Goal: Information Seeking & Learning: Learn about a topic

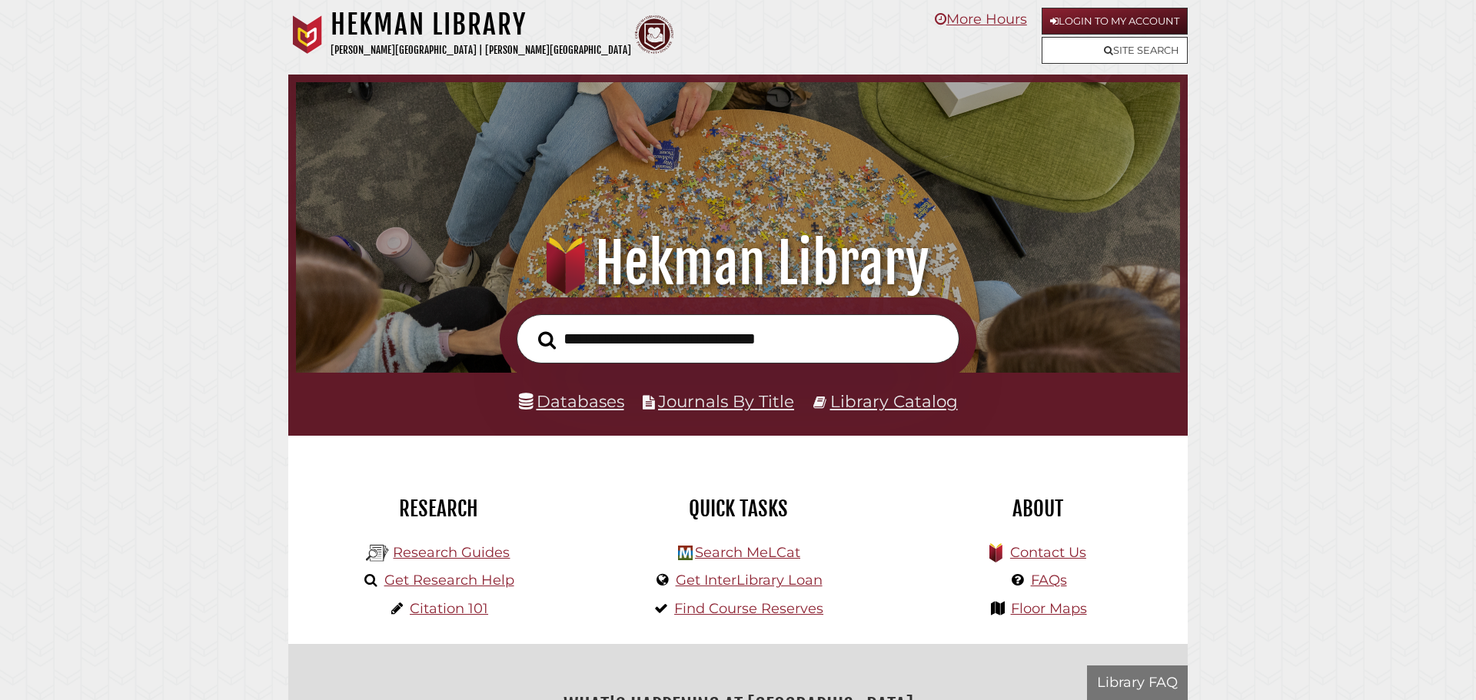
scroll to position [292, 876]
click at [668, 330] on input "text" at bounding box center [737, 339] width 443 height 50
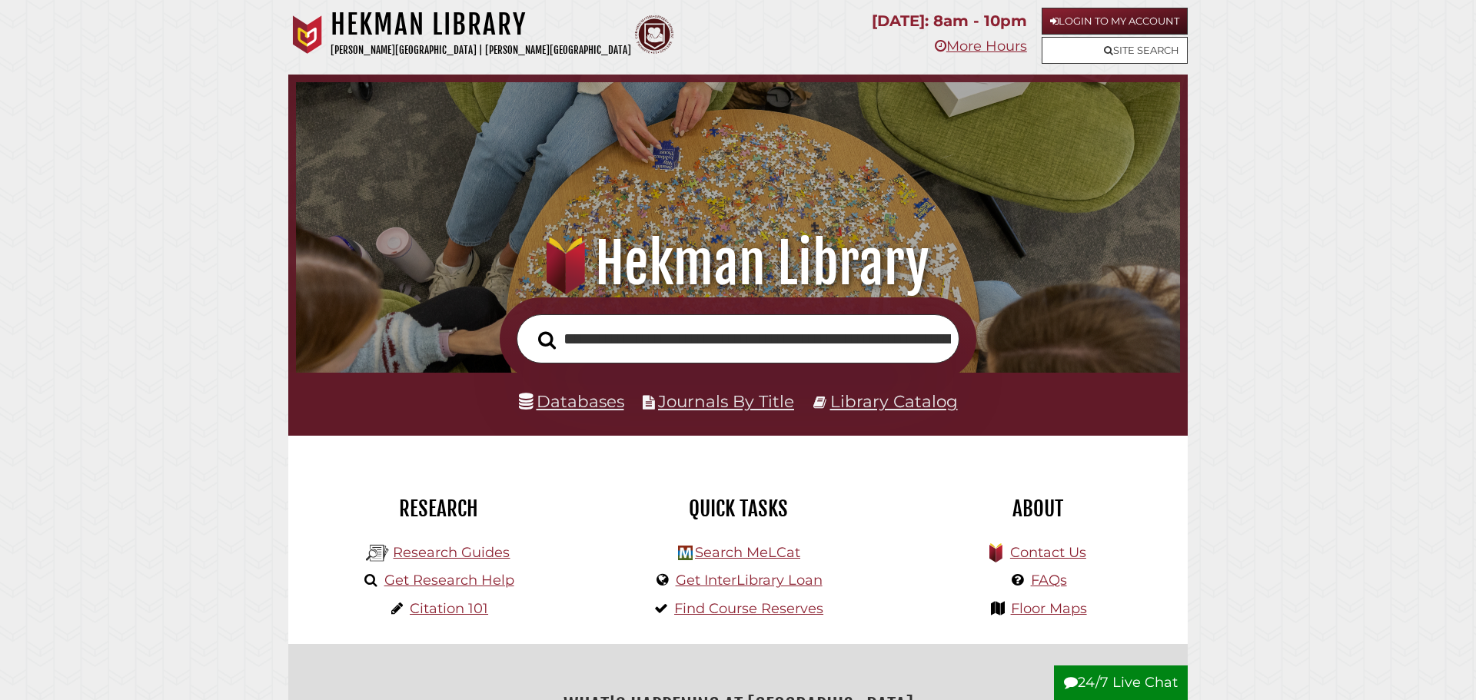
scroll to position [0, 594]
type input "**********"
click at [530, 327] on button "Search" at bounding box center [546, 341] width 33 height 28
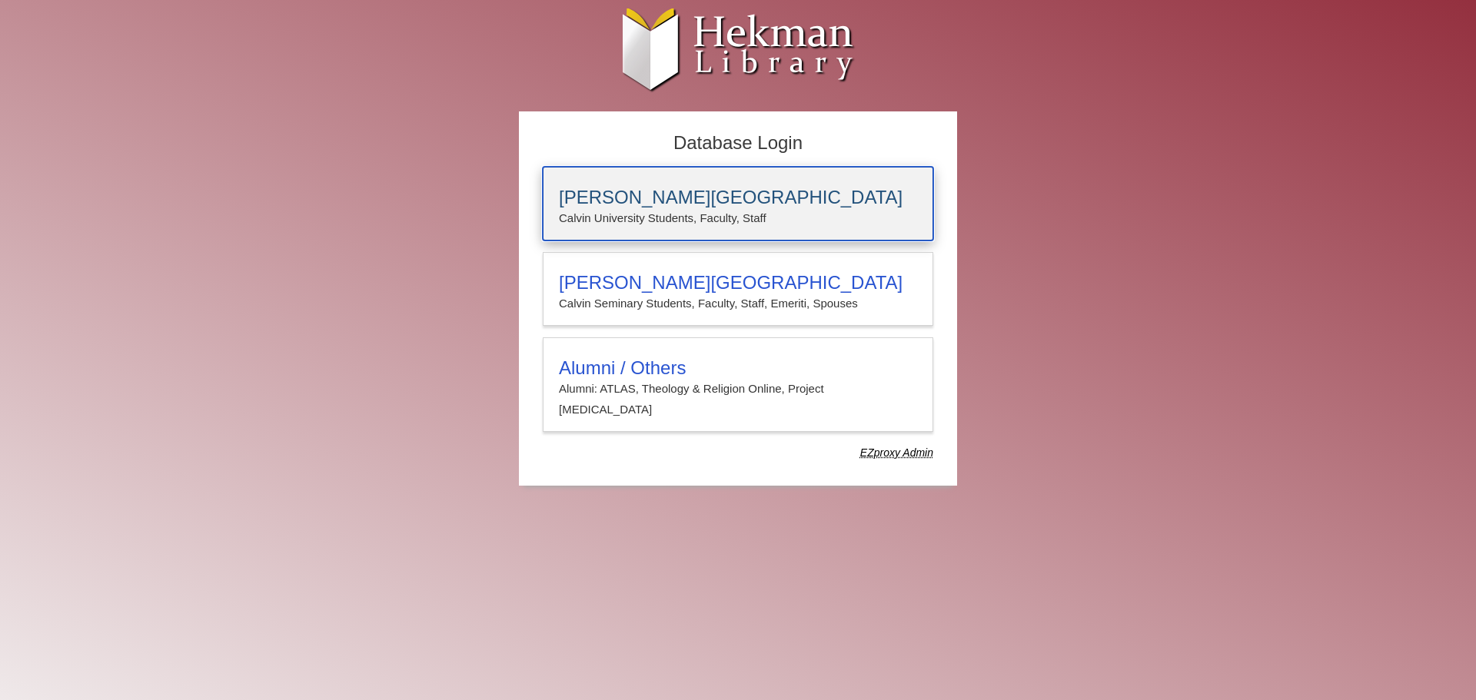
click at [757, 204] on h3 "Calvin University" at bounding box center [738, 198] width 358 height 22
